Goal: Information Seeking & Learning: Learn about a topic

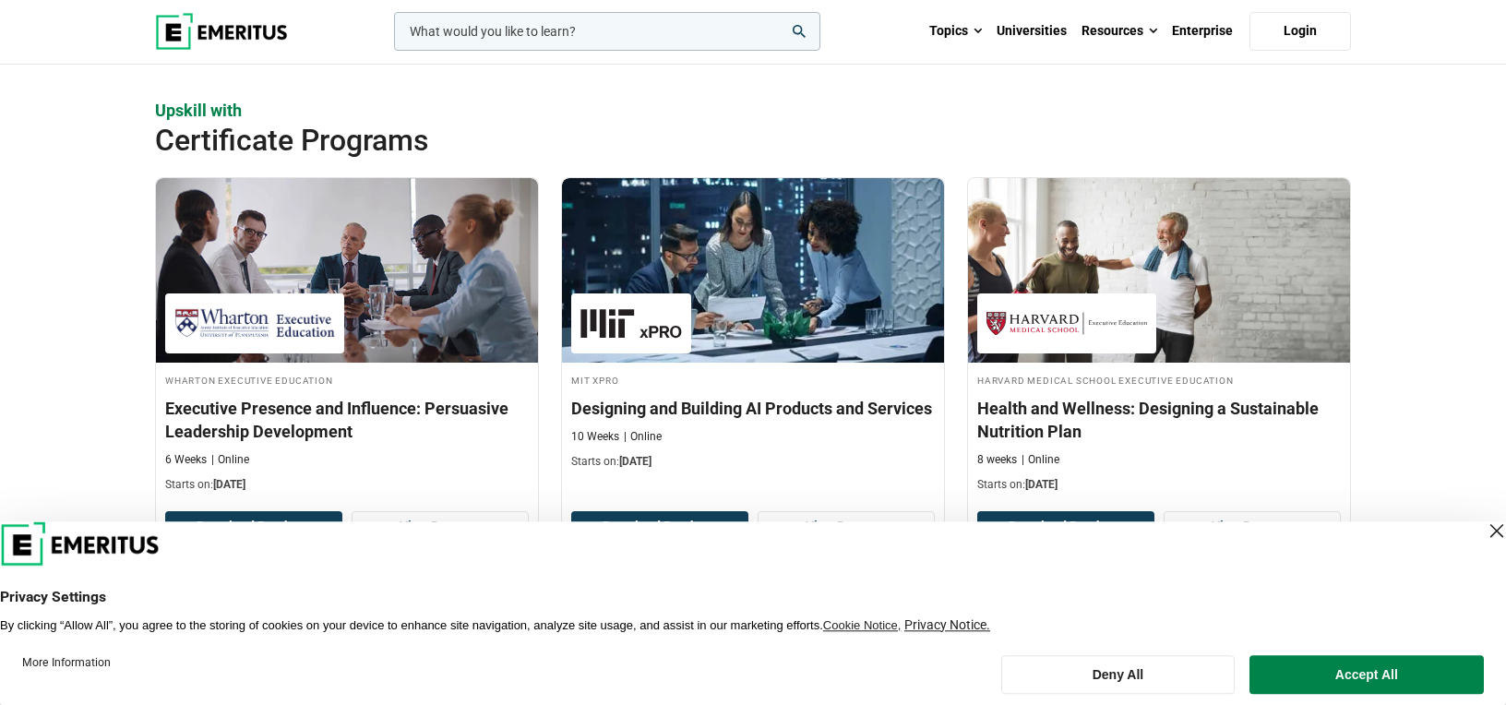
scroll to position [1631, 0]
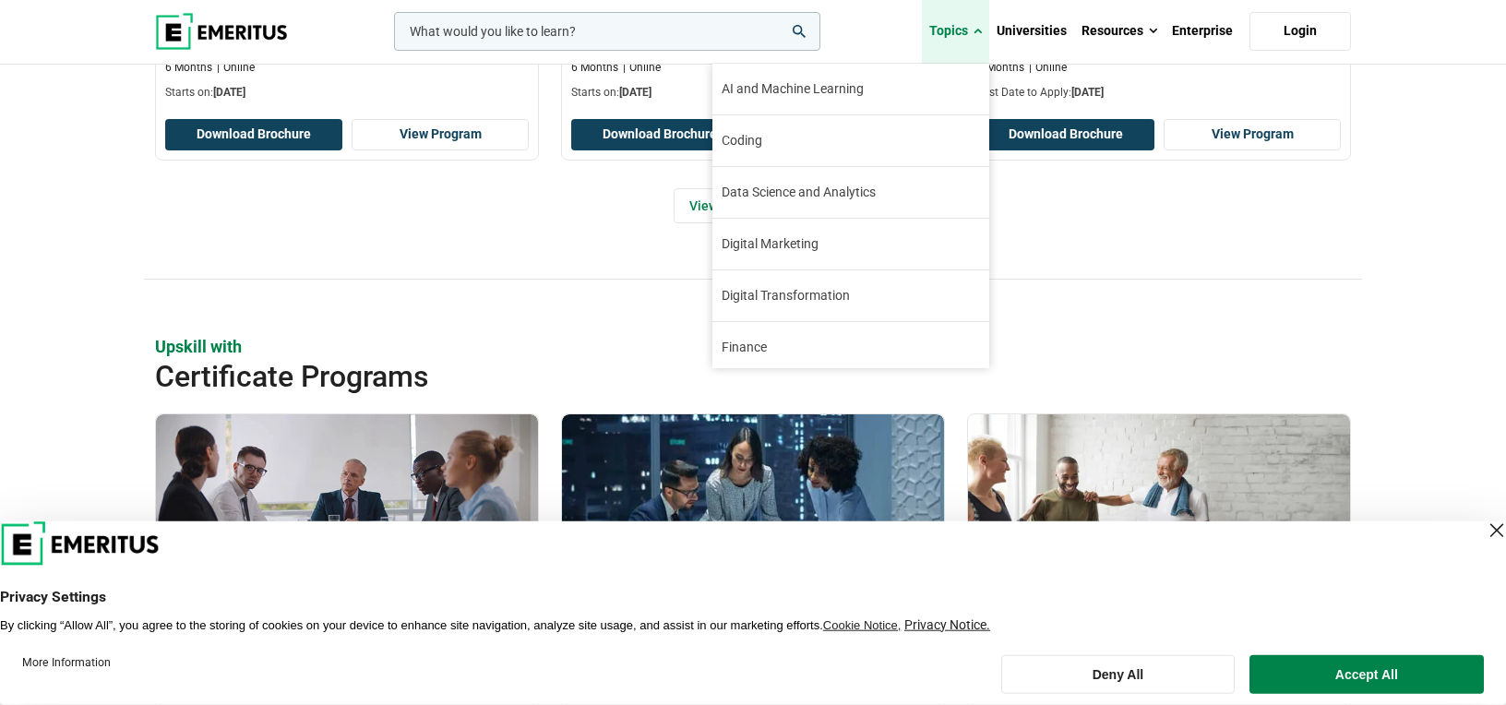
click at [980, 29] on span at bounding box center [978, 31] width 8 height 18
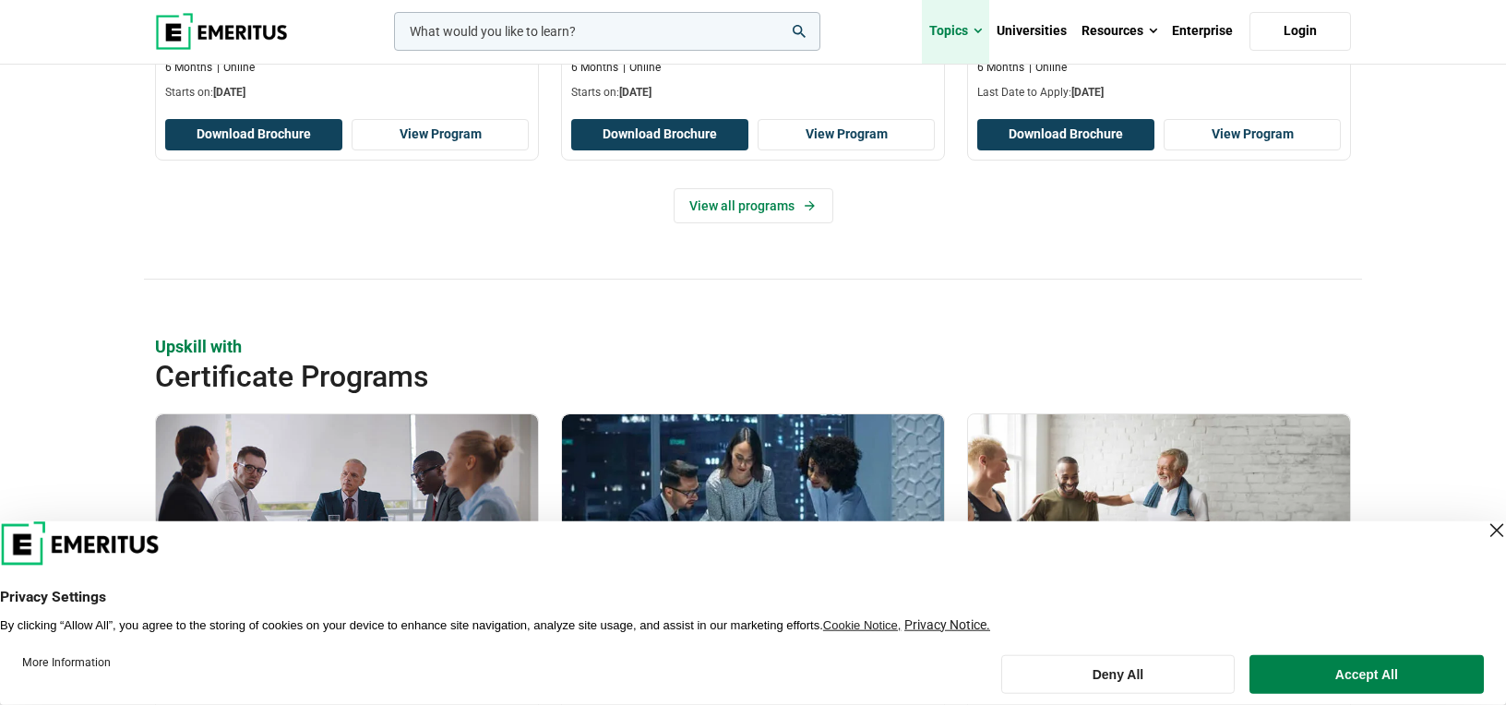
click at [980, 33] on span at bounding box center [978, 31] width 8 height 18
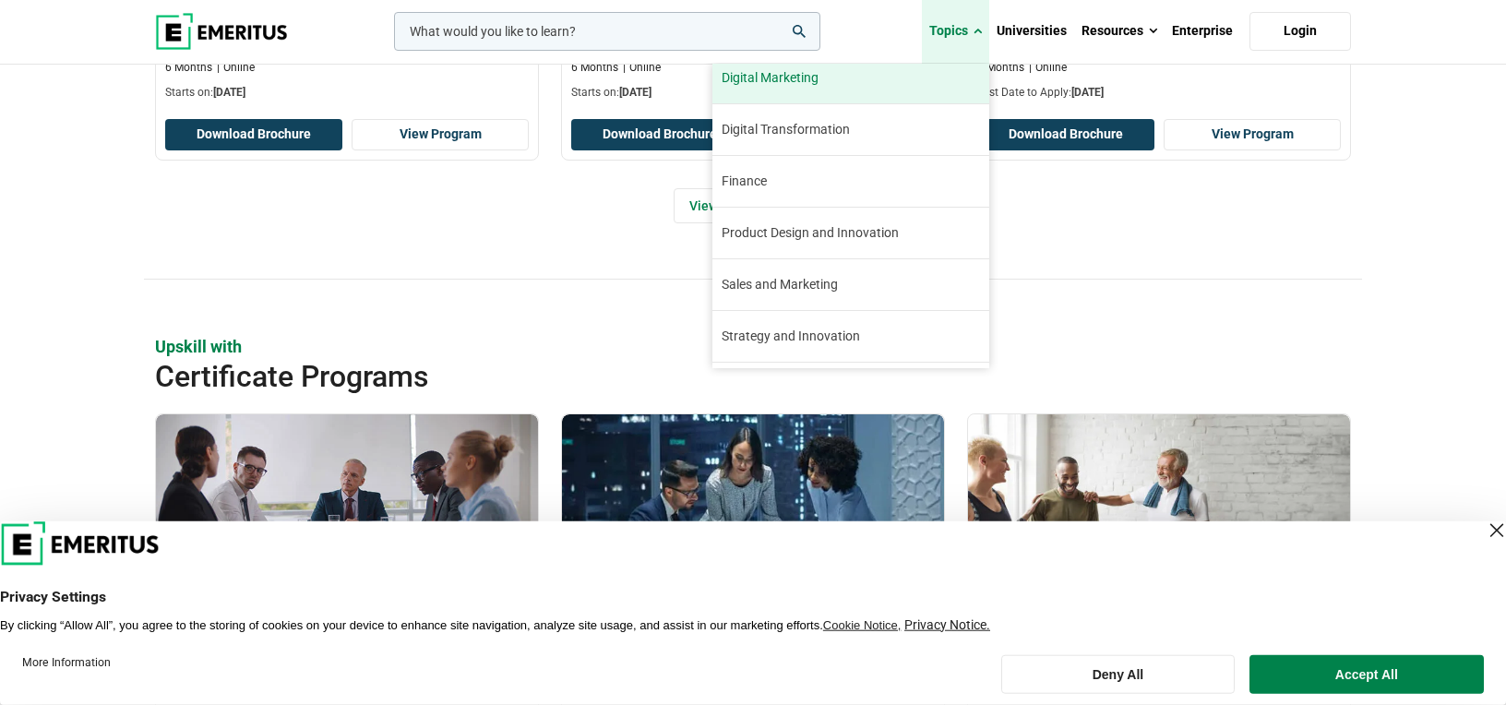
scroll to position [209, 0]
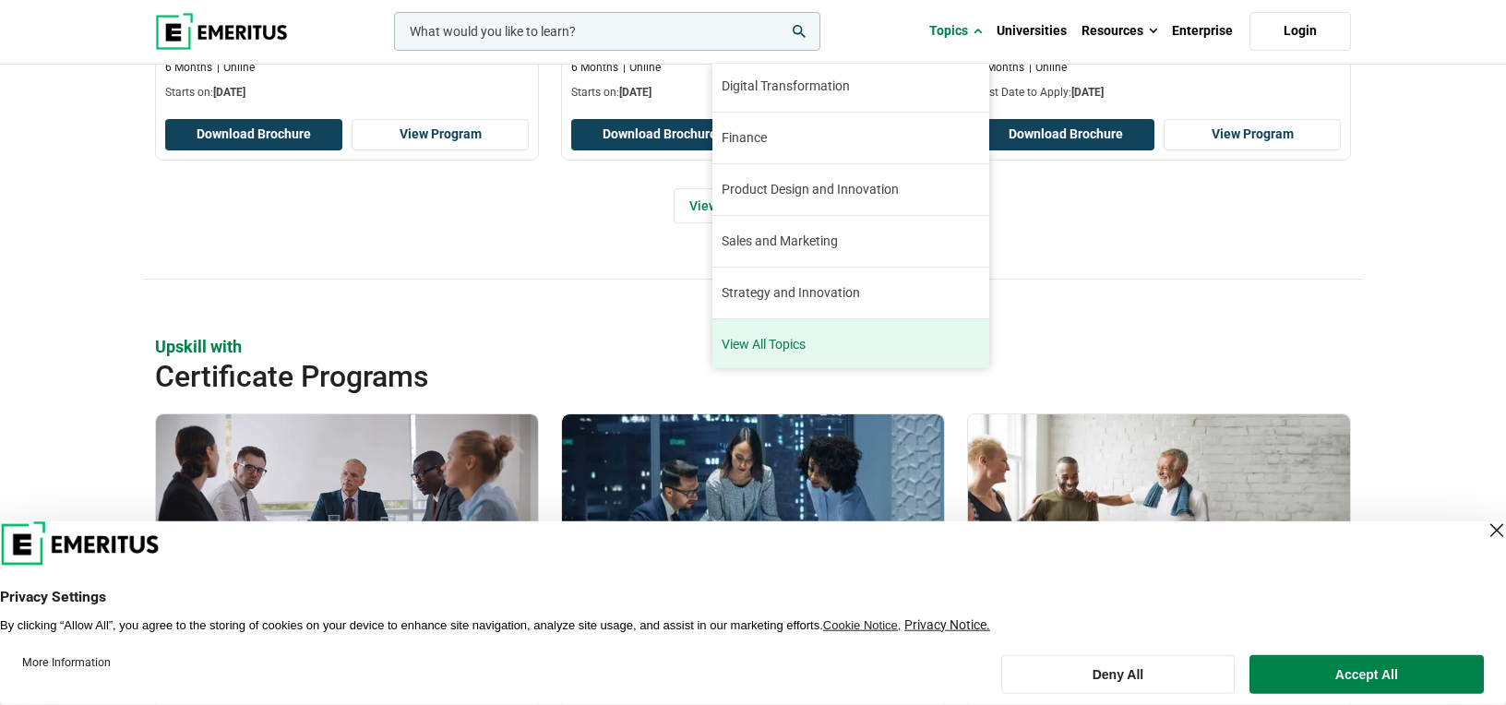
click at [802, 341] on link "View All Topics" at bounding box center [850, 344] width 277 height 51
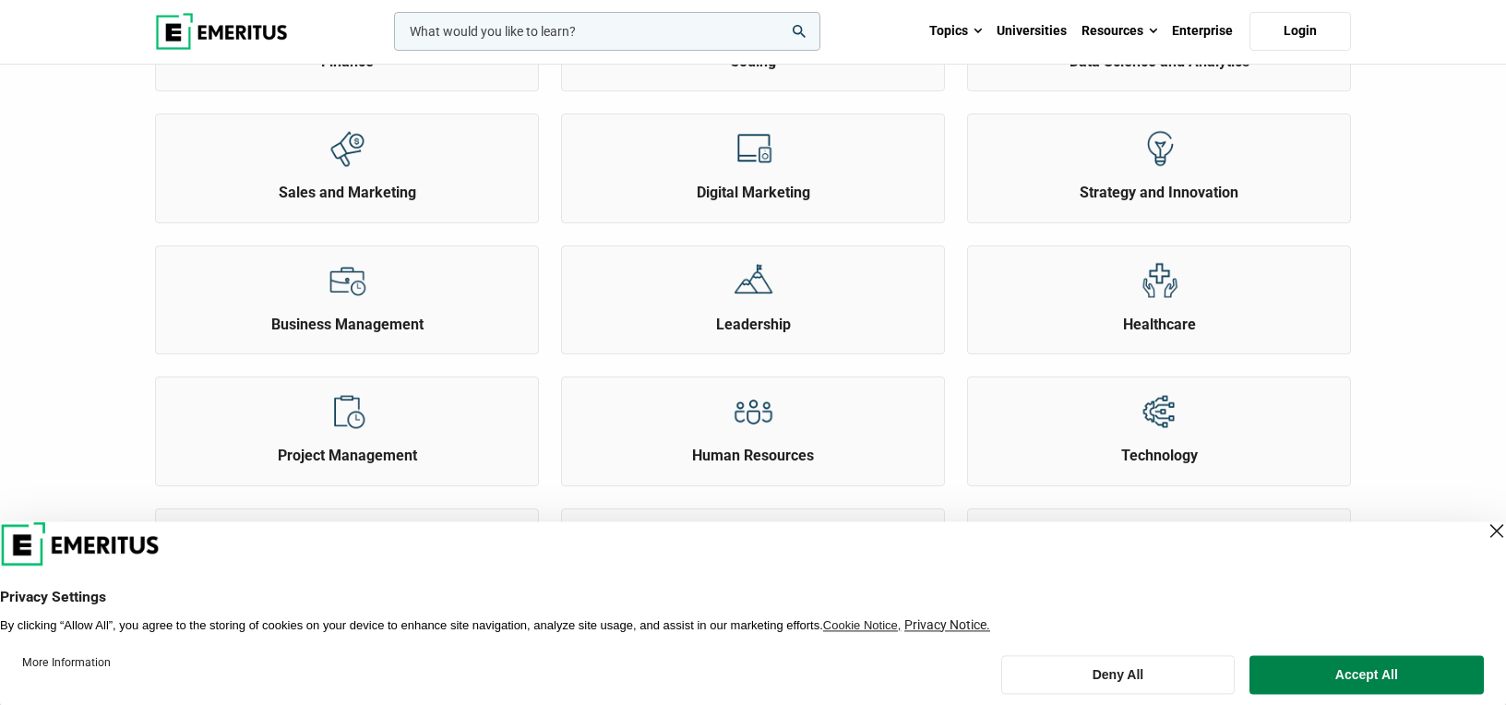
scroll to position [569, 0]
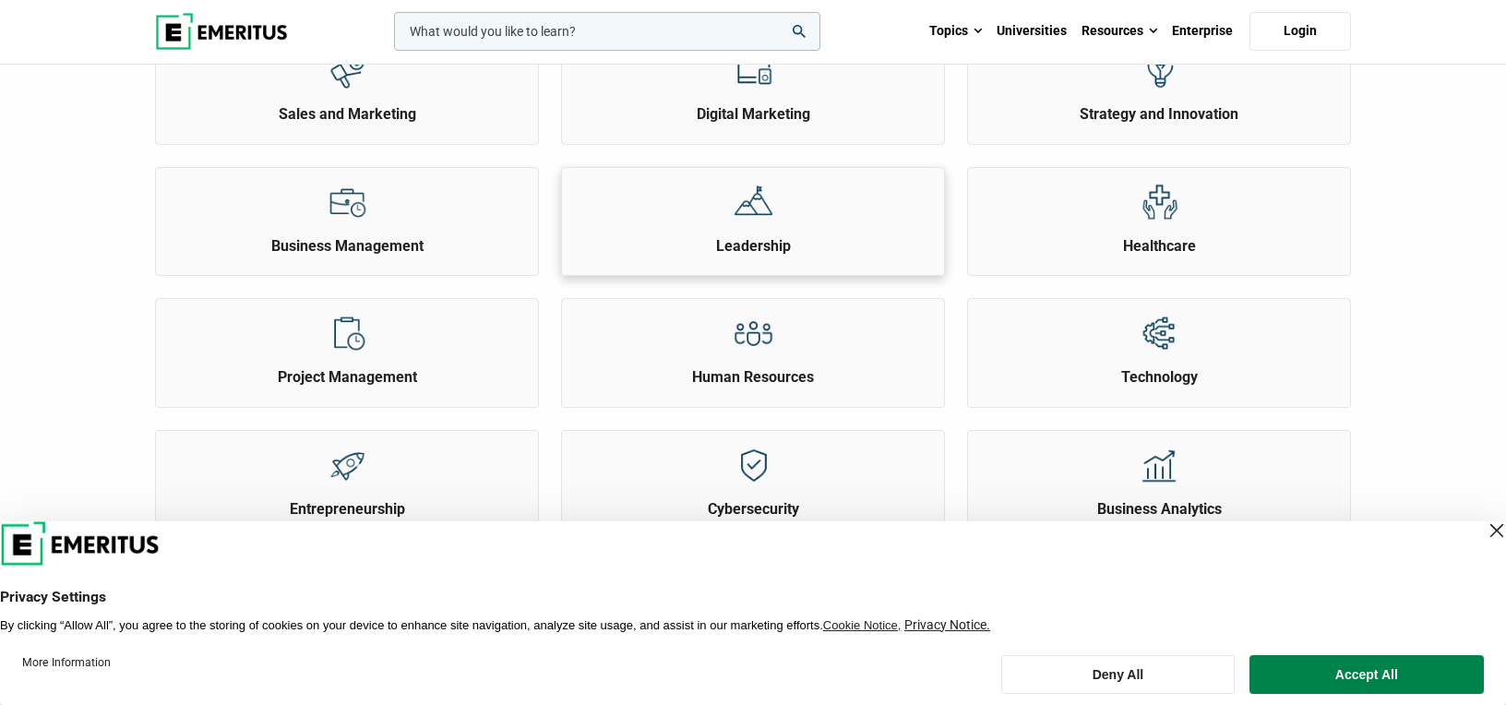
click at [782, 231] on div at bounding box center [753, 202] width 69 height 68
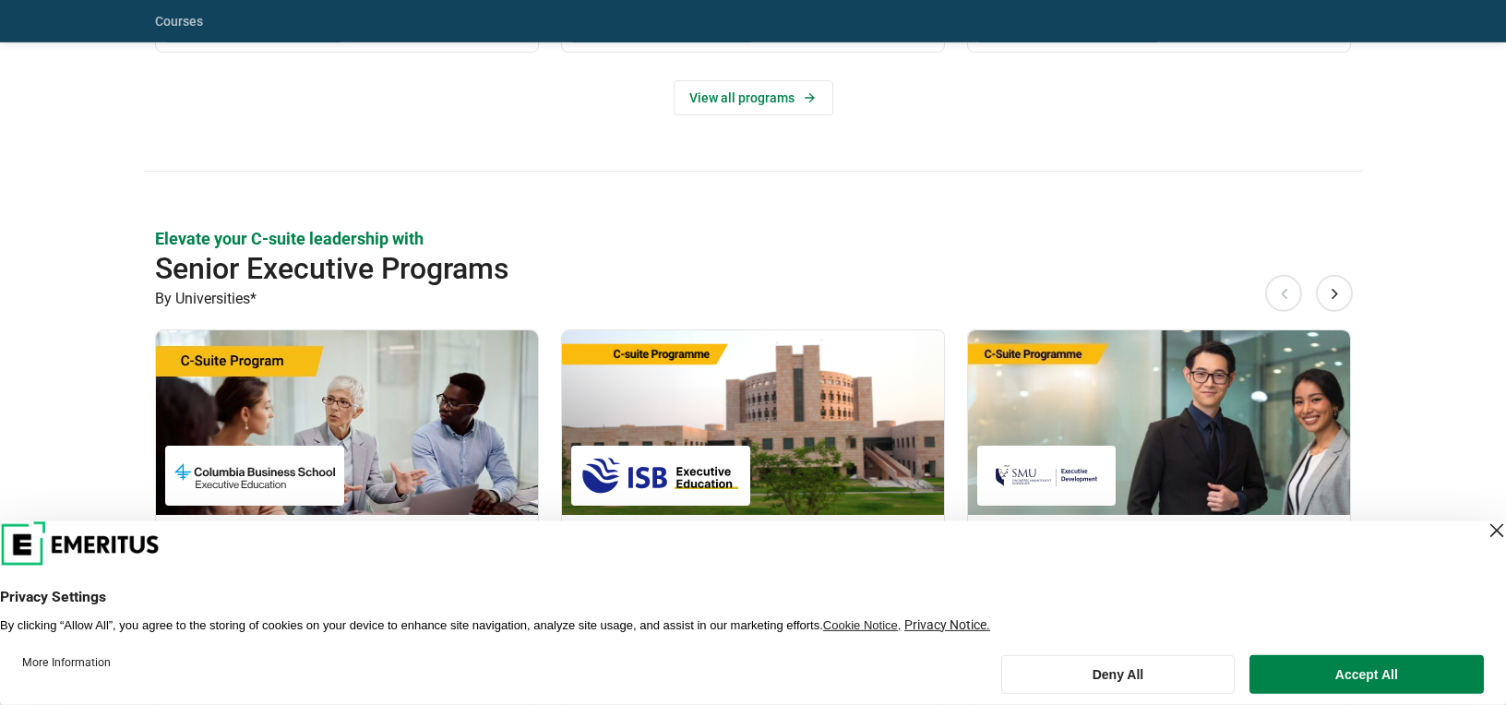
scroll to position [776, 0]
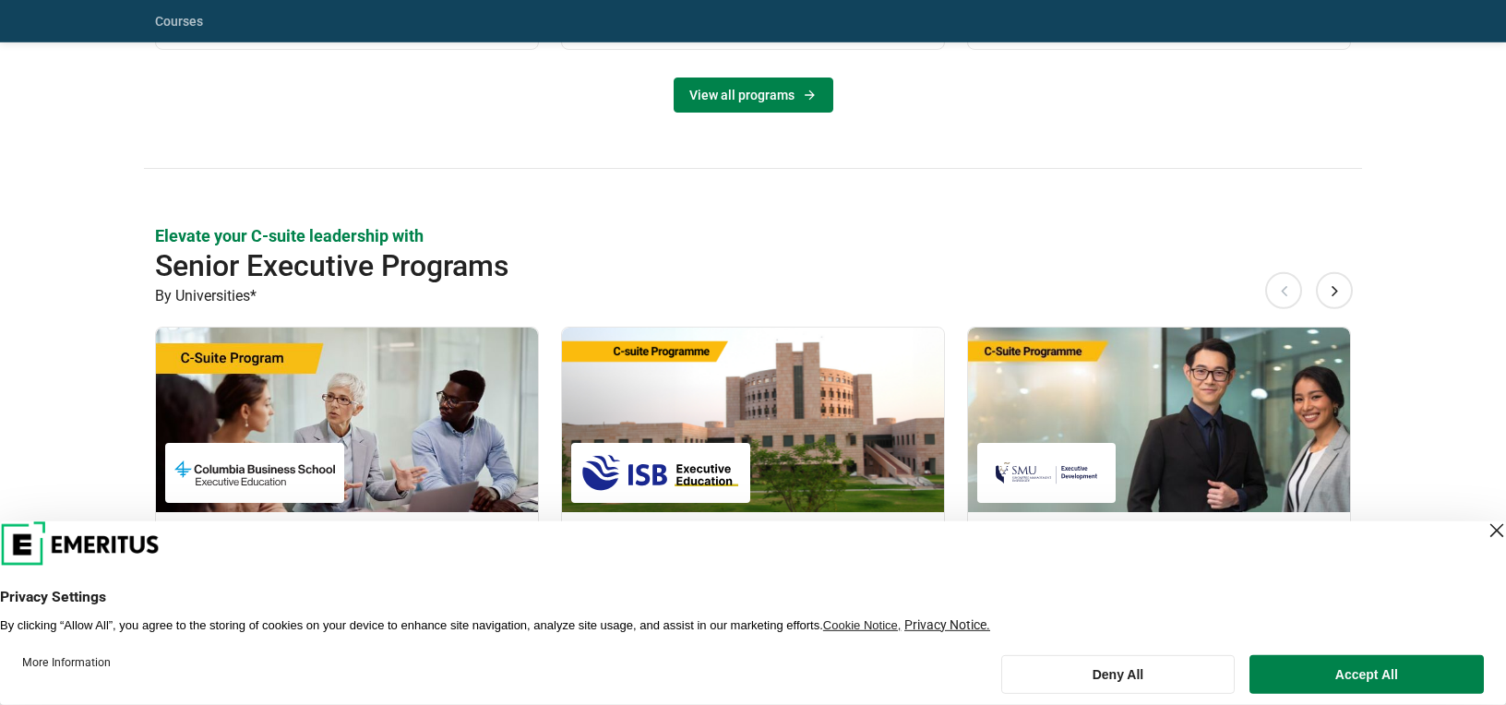
click at [750, 91] on link "View all programs" at bounding box center [754, 95] width 160 height 35
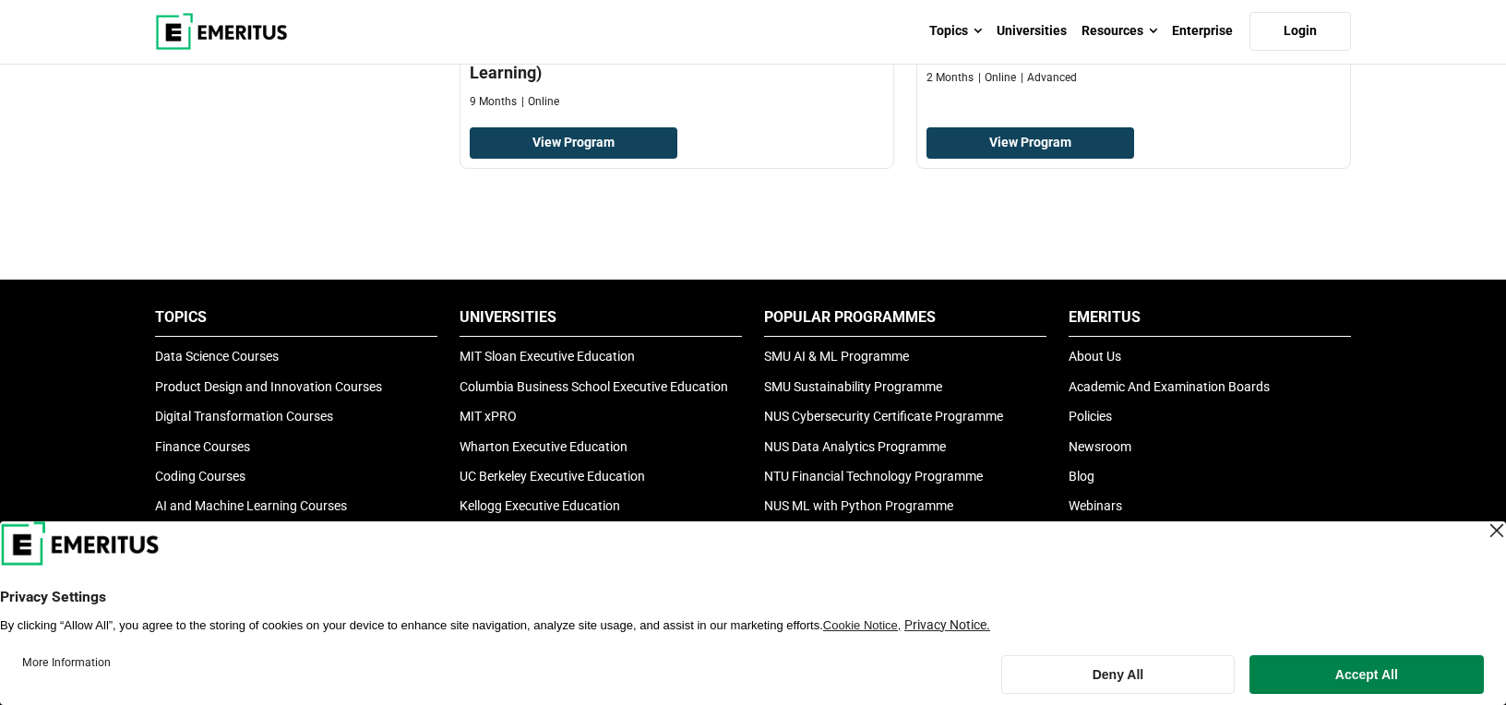
scroll to position [1279, 0]
